Goal: Task Accomplishment & Management: Manage account settings

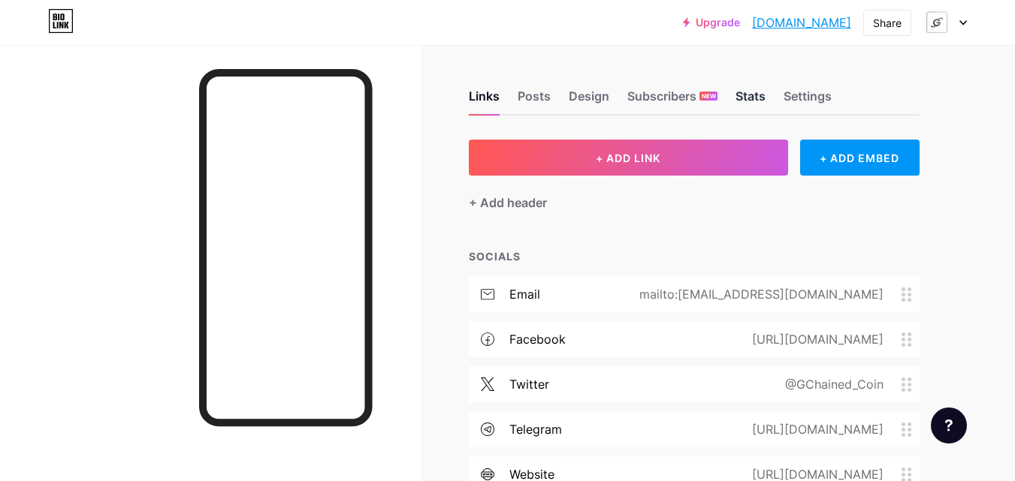
click at [748, 98] on div "Stats" at bounding box center [750, 100] width 30 height 27
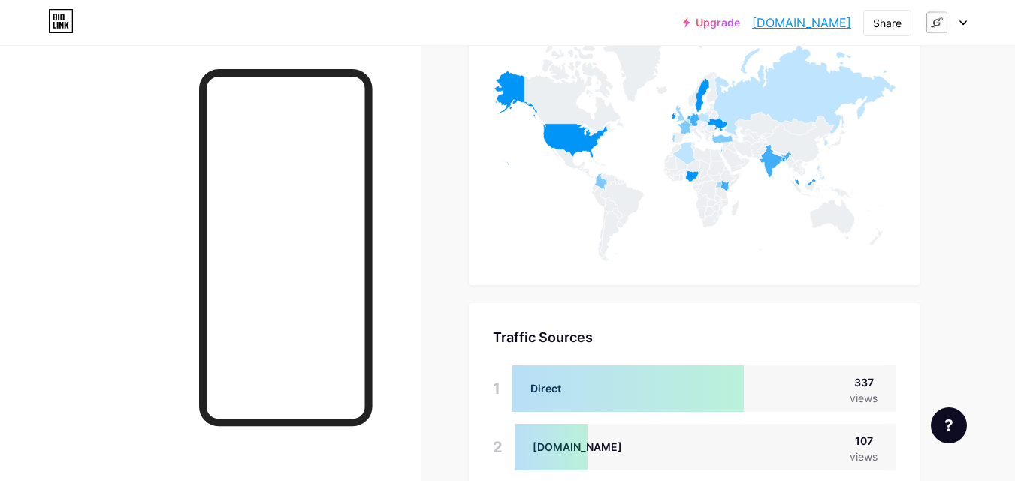
scroll to position [6730, 0]
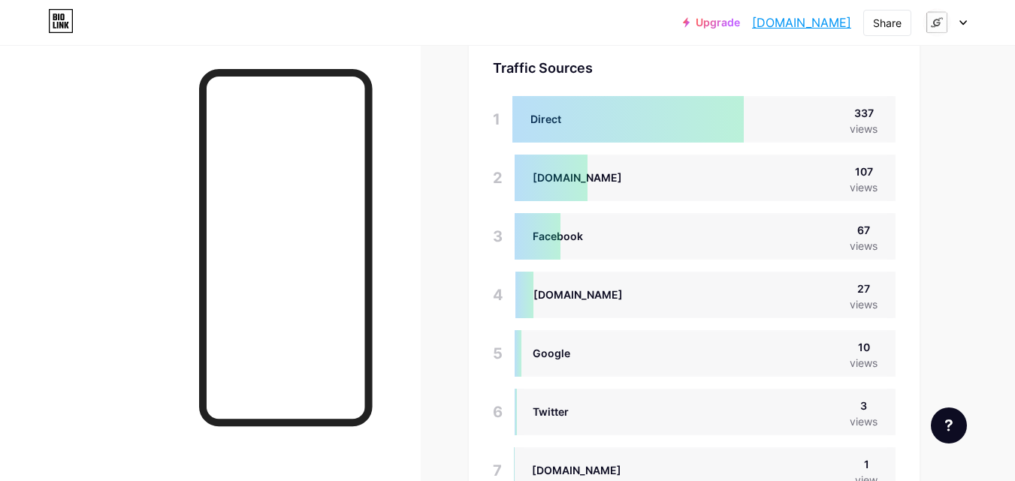
click at [964, 35] on div at bounding box center [945, 22] width 44 height 27
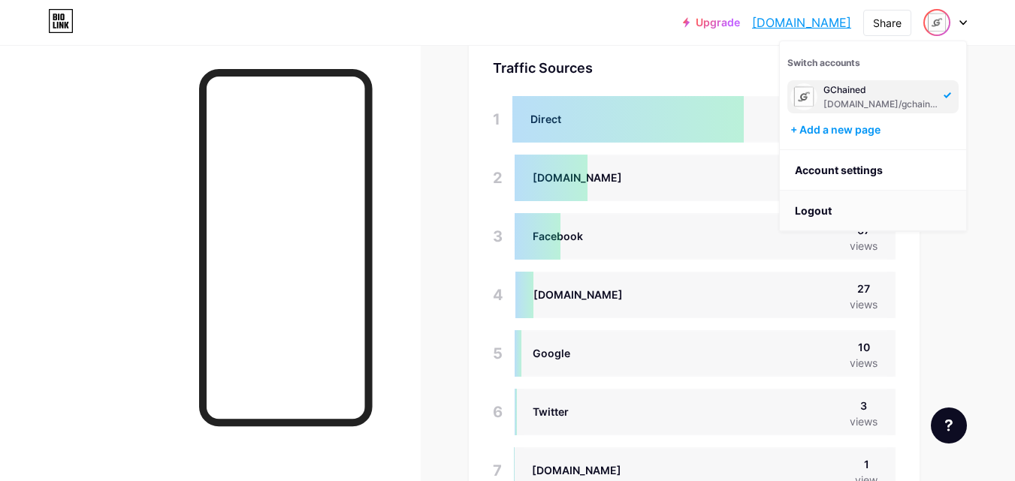
click at [872, 213] on li "Logout" at bounding box center [873, 211] width 186 height 41
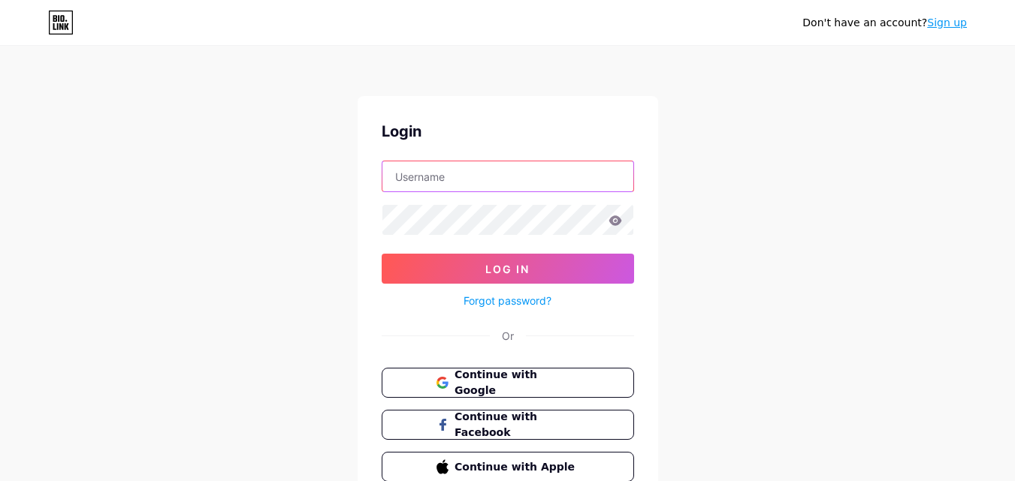
type input "[EMAIL_ADDRESS][DOMAIN_NAME]"
